Goal: Check status

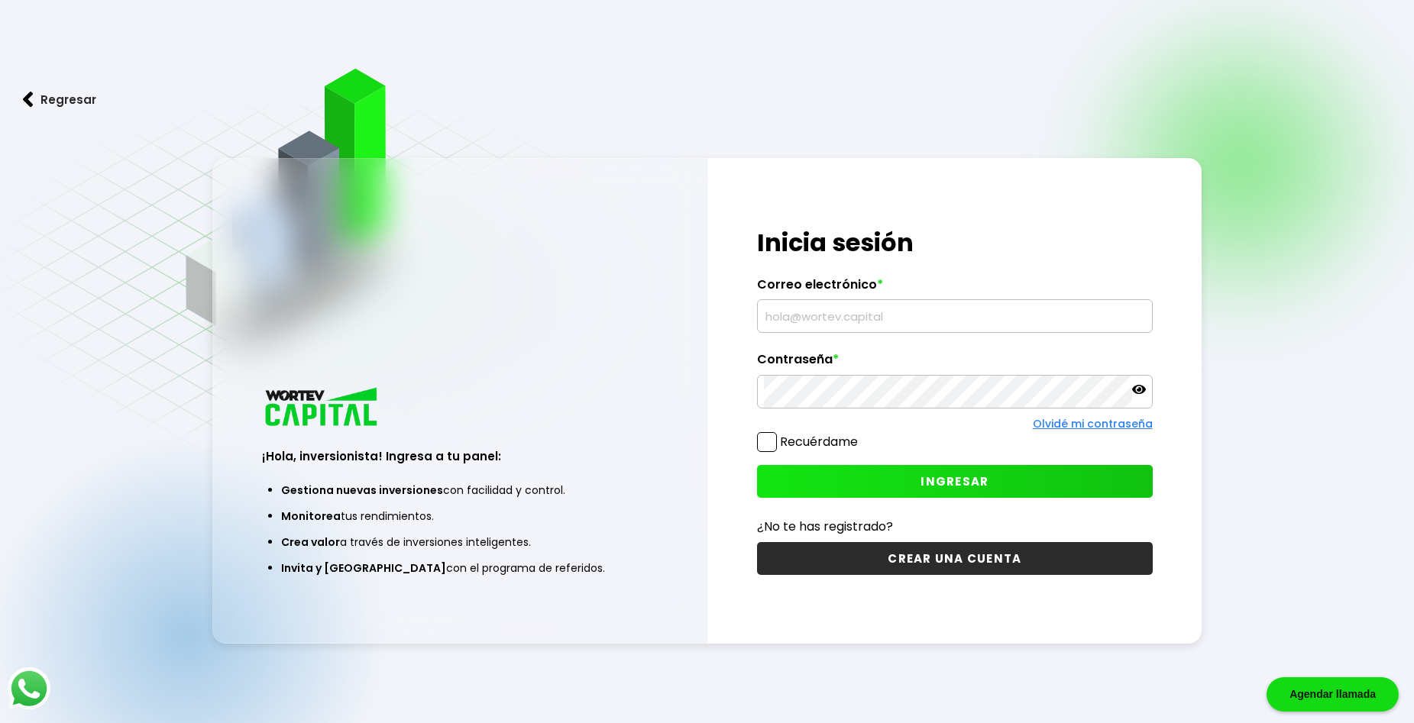
type input "[EMAIL_ADDRESS][DOMAIN_NAME]"
click at [976, 474] on span "INGRESAR" at bounding box center [954, 481] width 68 height 16
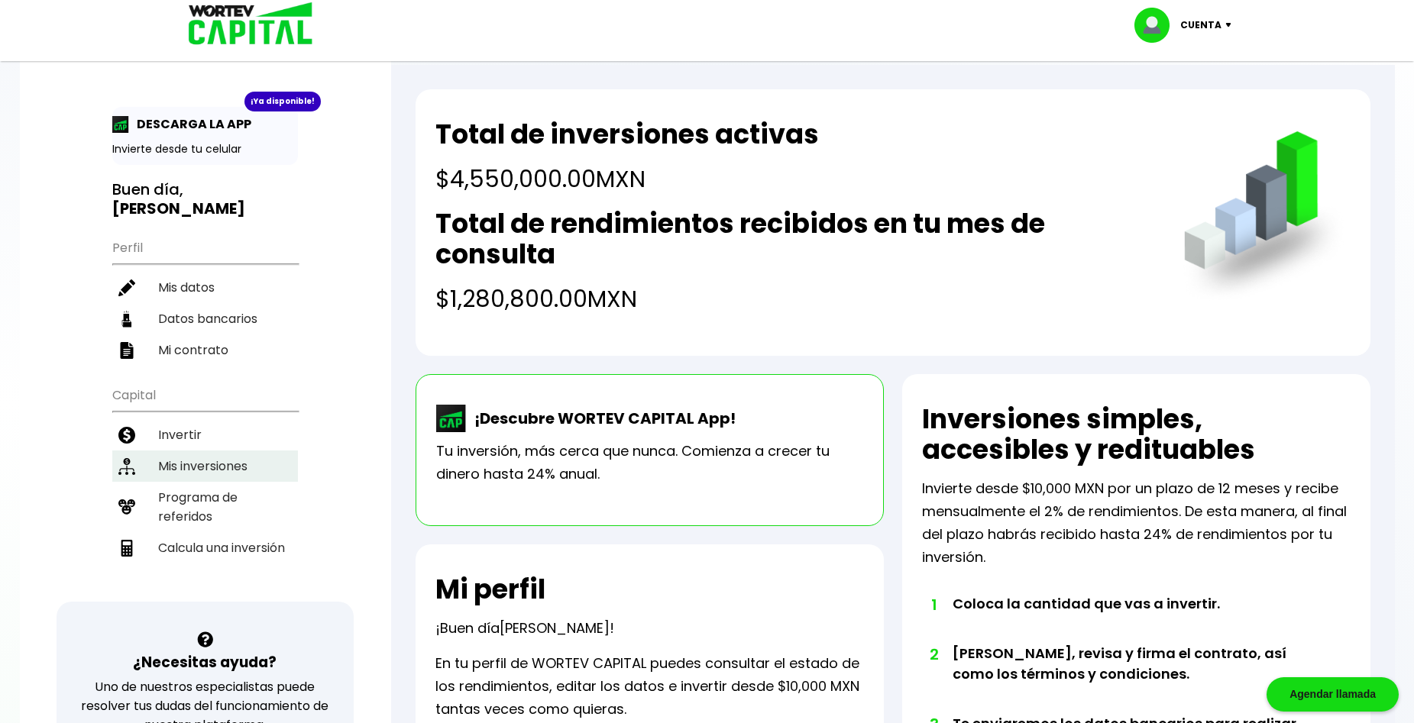
click at [218, 455] on li "Mis inversiones" at bounding box center [205, 466] width 186 height 31
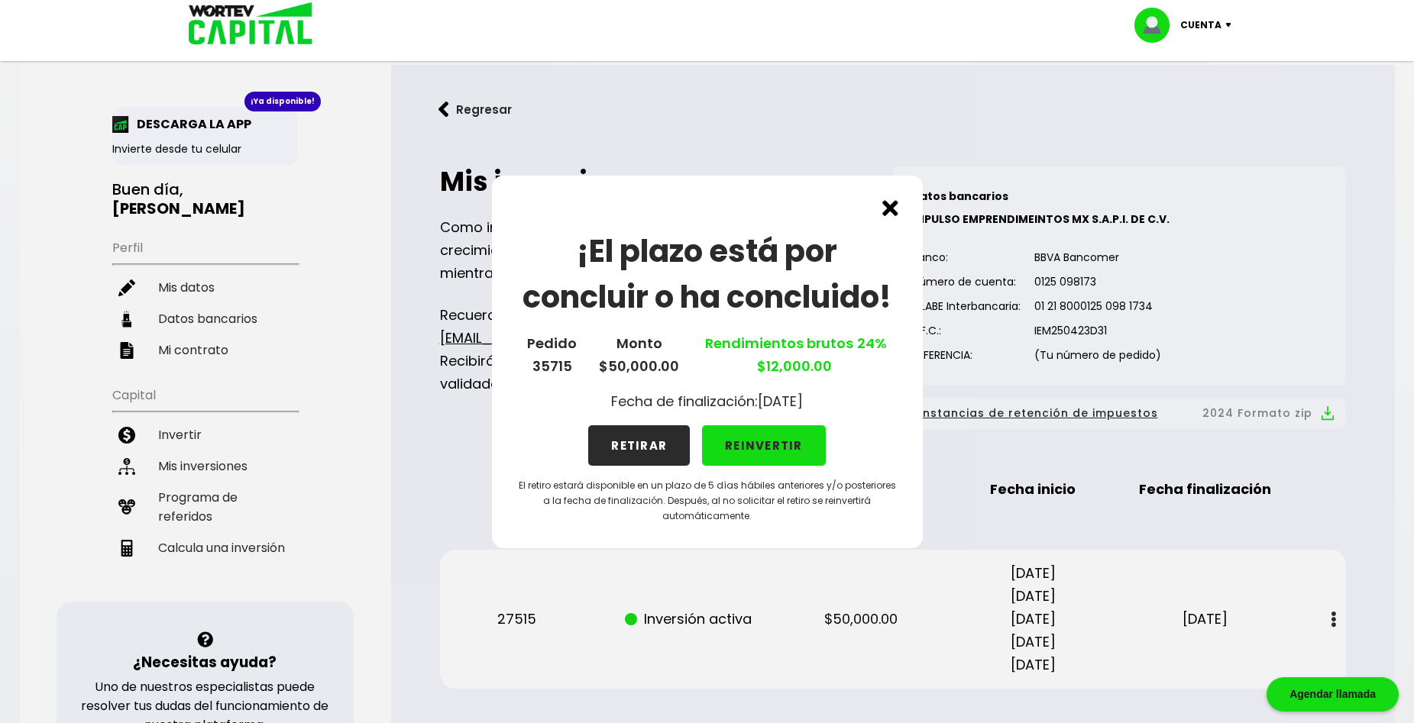
click at [881, 204] on div "¡El plazo está por concluir o ha concluido! Pedido 35715 Monto $50,000.00 Rendi…" at bounding box center [707, 362] width 431 height 373
click at [887, 206] on img at bounding box center [890, 208] width 16 height 16
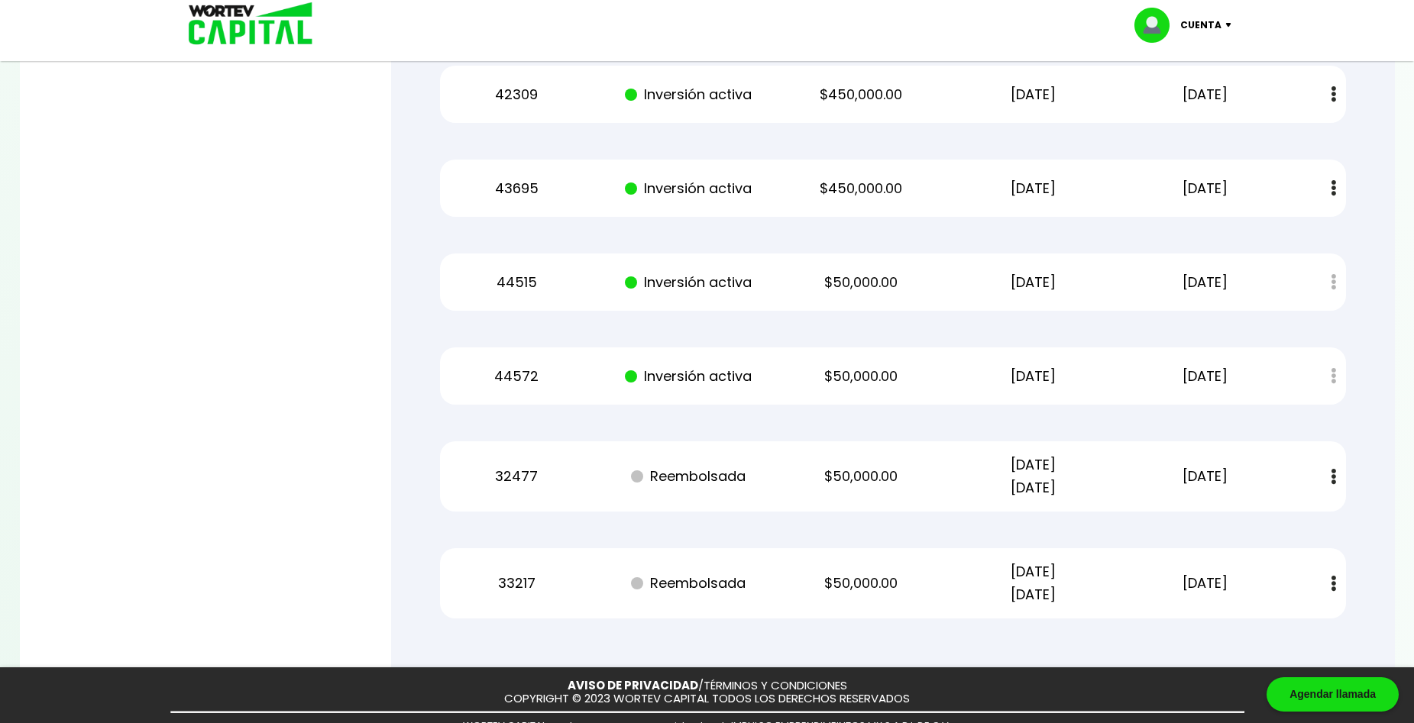
scroll to position [4456, 0]
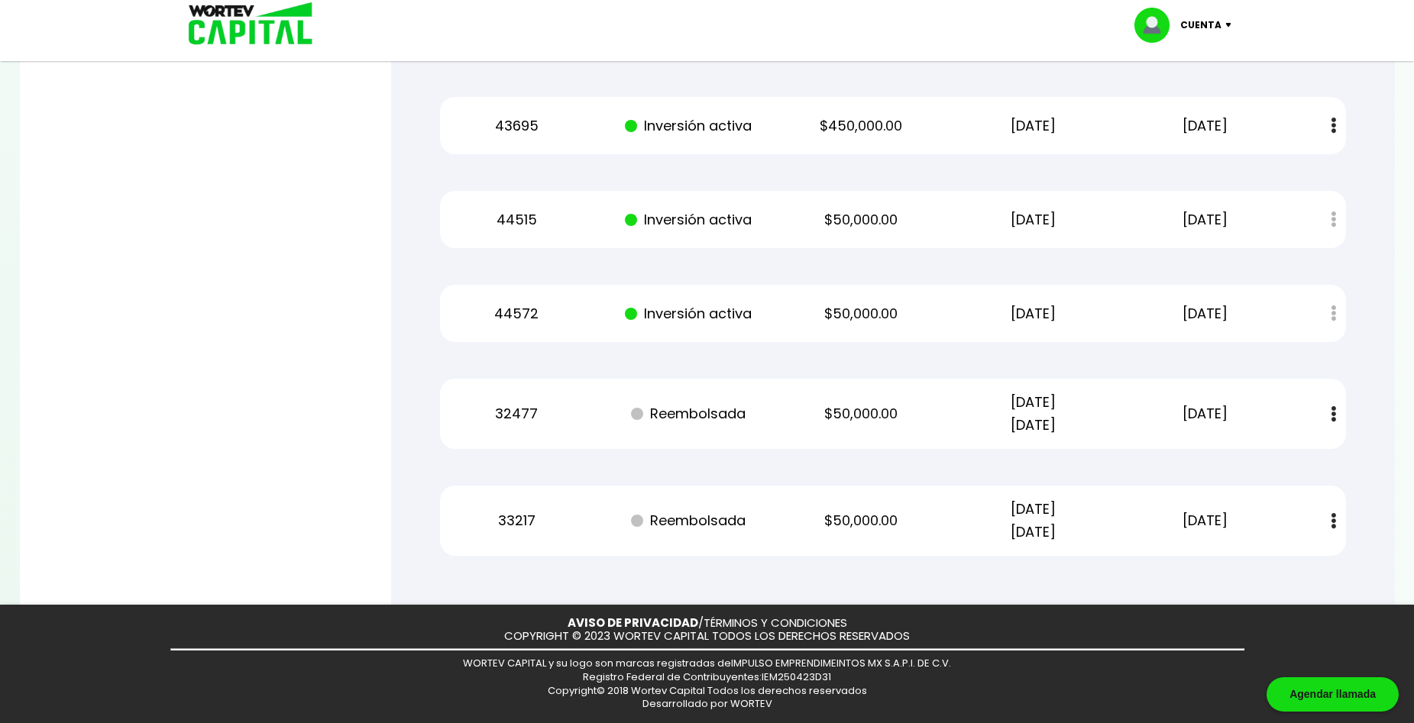
click at [254, 418] on div at bounding box center [707, 361] width 1414 height 723
click at [199, 280] on div at bounding box center [707, 361] width 1414 height 723
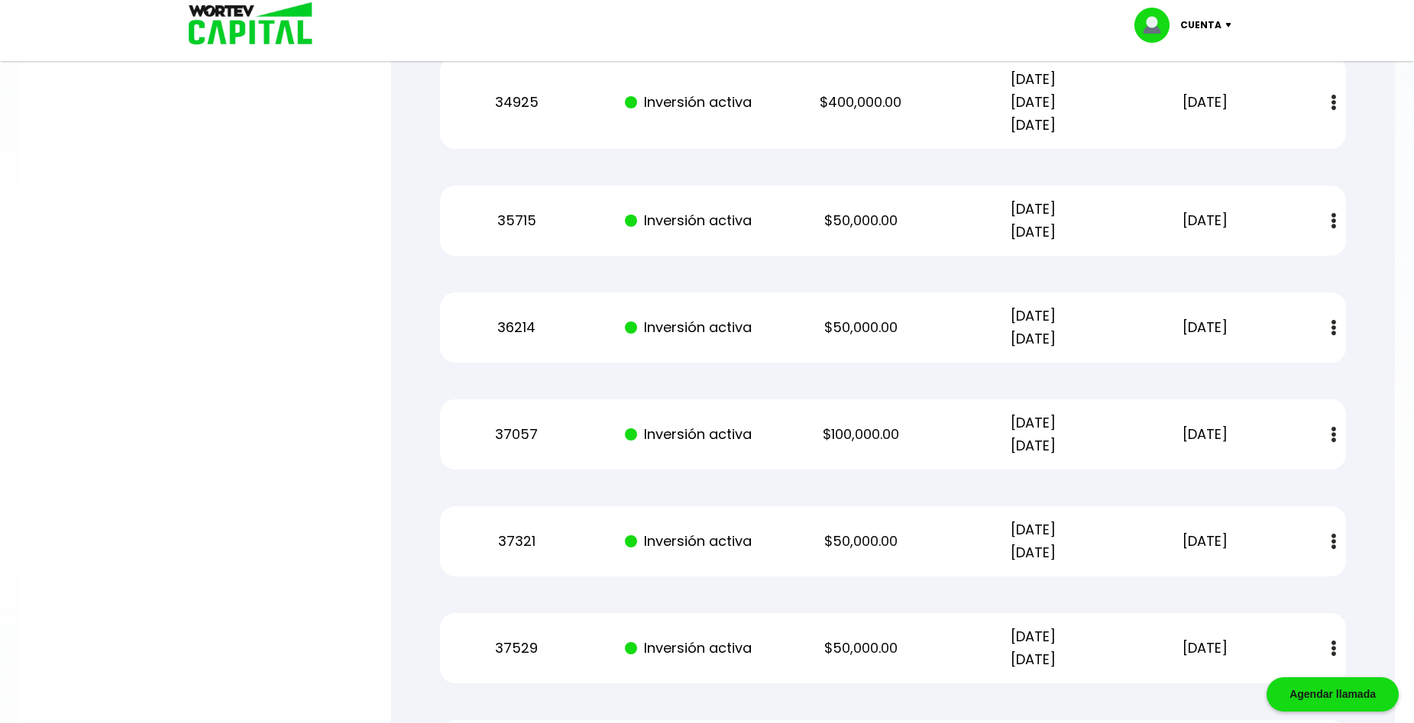
scroll to position [2140, 0]
